Goal: Communication & Community: Answer question/provide support

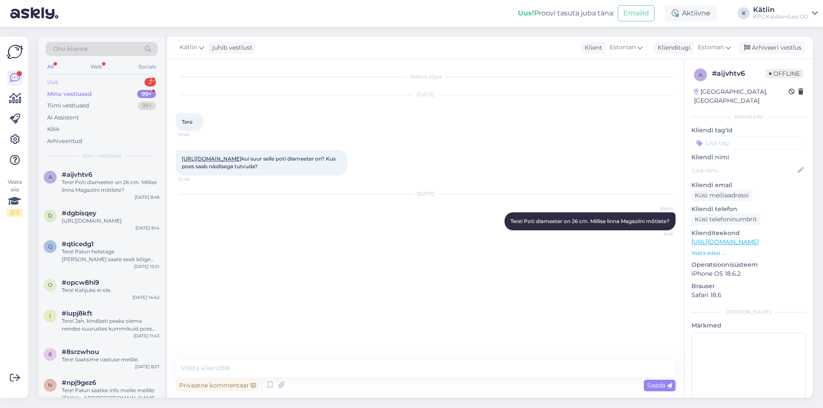
click at [91, 82] on div "Uus 2" at bounding box center [101, 82] width 112 height 12
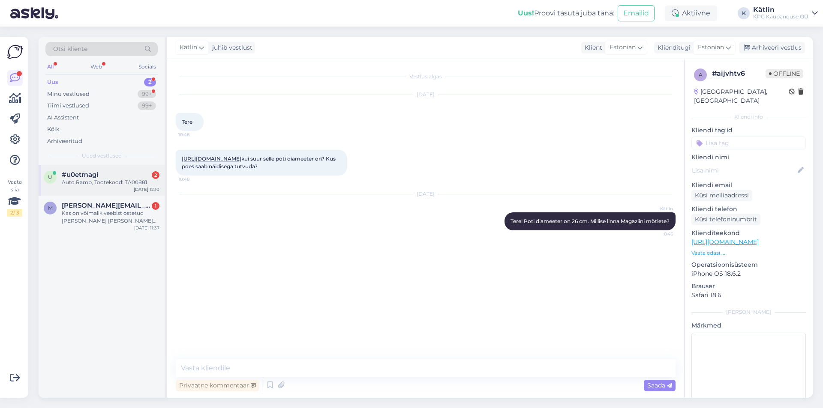
click at [84, 176] on span "#u0etmagi" at bounding box center [80, 175] width 36 height 8
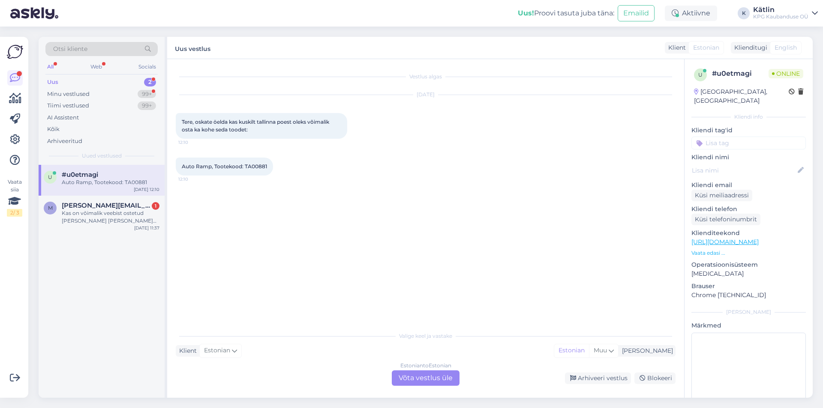
click at [423, 377] on div "Estonian to Estonian Võta vestlus üle" at bounding box center [426, 378] width 68 height 15
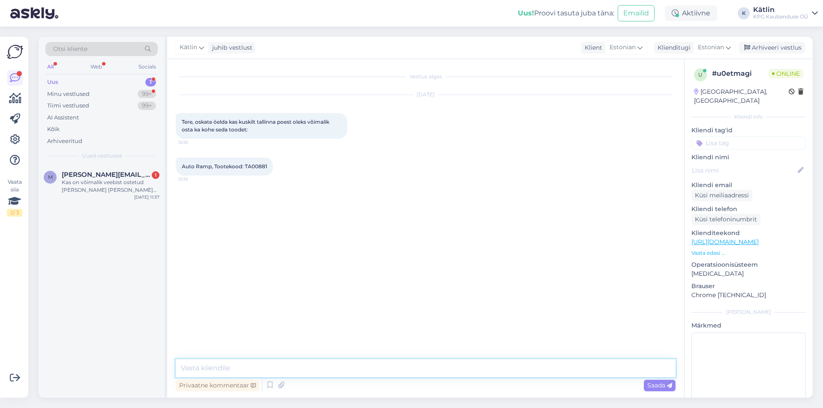
click at [225, 367] on textarea at bounding box center [426, 369] width 500 height 18
type textarea "e"
type textarea "Tere!"
drag, startPoint x: 245, startPoint y: 162, endPoint x: 270, endPoint y: 166, distance: 24.7
click at [270, 165] on div "Auto Ramp, Tootekood: TA00881 12:10" at bounding box center [224, 167] width 97 height 18
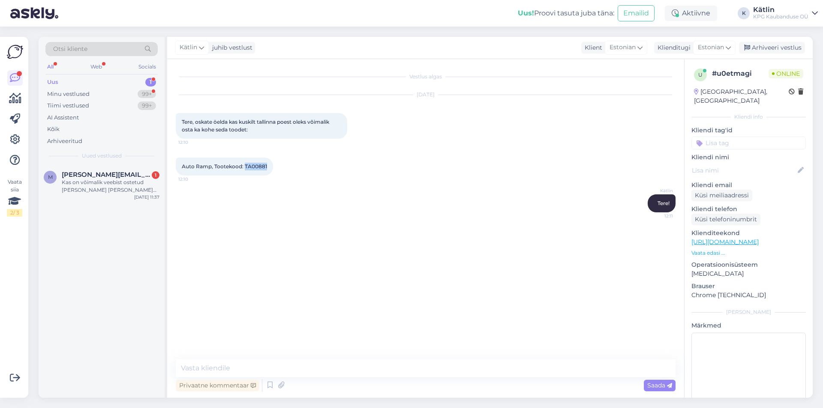
copy span "TA00881"
click at [223, 370] on textarea at bounding box center [426, 369] width 500 height 18
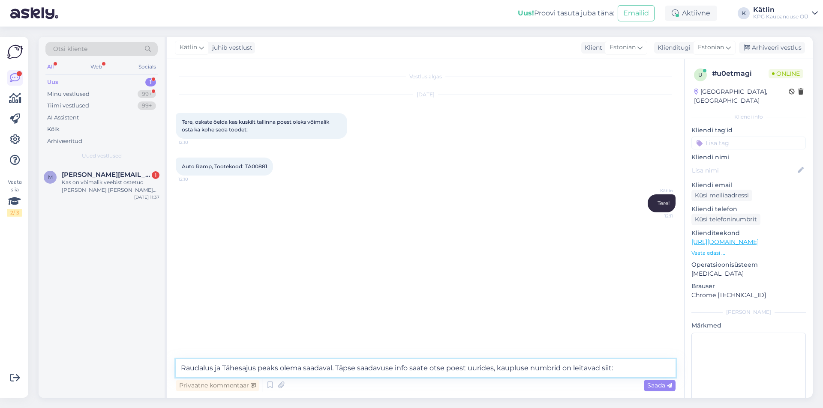
paste textarea "[URL][DOMAIN_NAME]"
type textarea "Raudalus ja Tähesajus peaks olema saadaval. Täpse saadavuse info saate otse poe…"
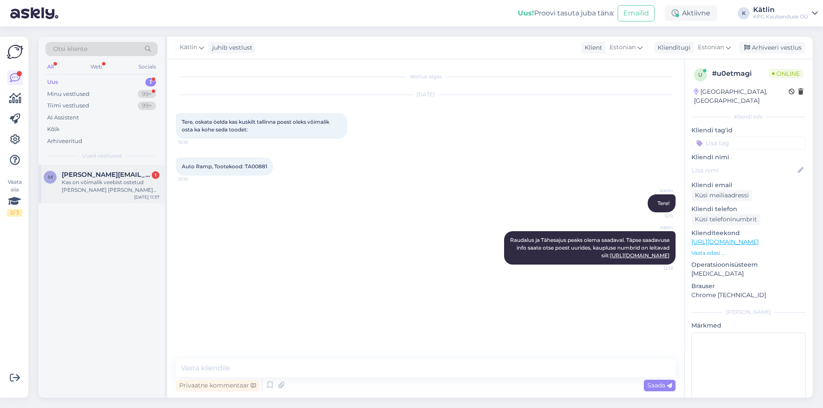
click at [81, 189] on div "Kas on võimalik veebist ostetud [PERSON_NAME] [PERSON_NAME] Lasnamäe poodi taga…" at bounding box center [111, 186] width 98 height 15
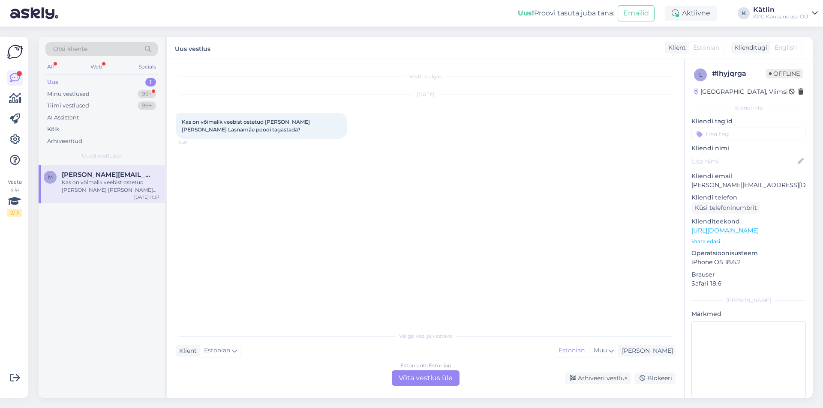
click at [410, 378] on div "Estonian to Estonian Võta vestlus üle" at bounding box center [426, 378] width 68 height 15
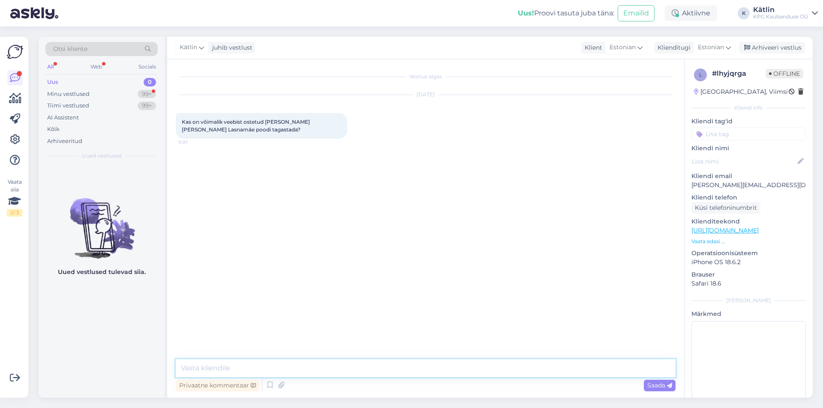
click at [383, 365] on textarea at bounding box center [426, 369] width 500 height 18
type textarea "Tere! Kahjuks ei, kauplus ei ole kohustatud võtma vastu e-[PERSON_NAME] [PERSON…"
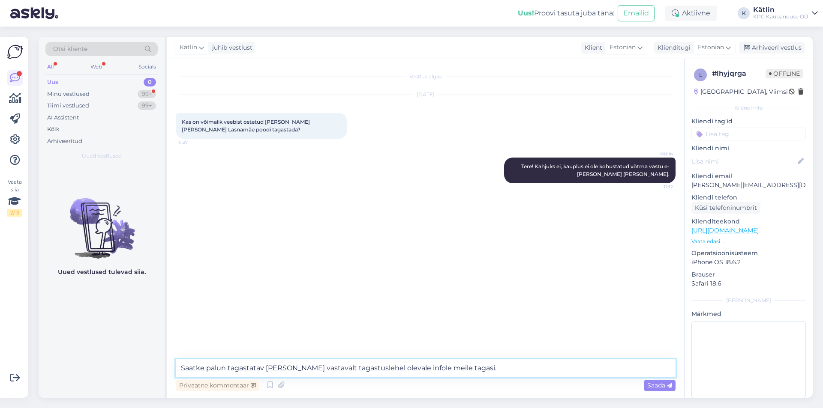
type textarea "Saatke palun tagastatav [PERSON_NAME] vastavalt tagastuslehel olevale infole me…"
drag, startPoint x: 695, startPoint y: 186, endPoint x: 776, endPoint y: 186, distance: 81.4
click at [776, 187] on p "[PERSON_NAME][EMAIL_ADDRESS][DOMAIN_NAME]" at bounding box center [748, 185] width 114 height 9
copy p "[PERSON_NAME][EMAIL_ADDRESS][DOMAIN_NAME]"
click at [487, 369] on textarea "Saatke palun tagastatav [PERSON_NAME] vastavalt tagastuslehel olevale infole me…" at bounding box center [426, 369] width 500 height 18
